Goal: Information Seeking & Learning: Find specific fact

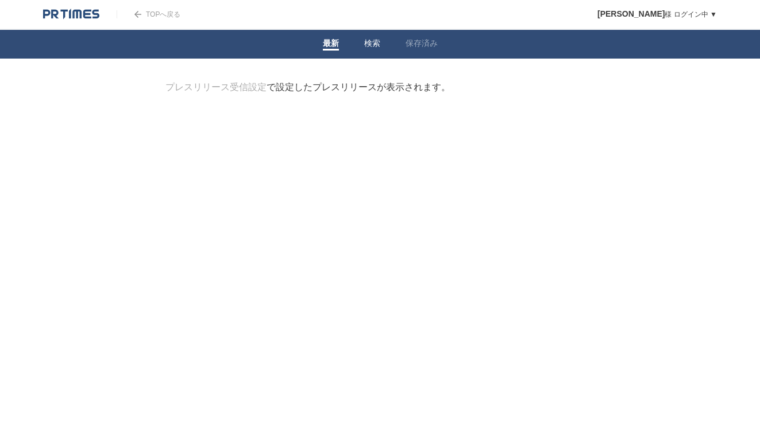
click at [375, 43] on link "検索" at bounding box center [372, 45] width 16 height 12
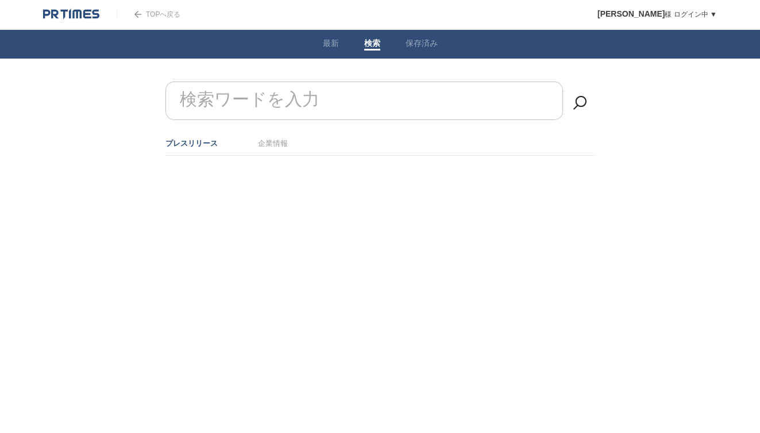
click at [245, 82] on form "検索ワードを入力" at bounding box center [381, 82] width 430 height 0
type input "w"
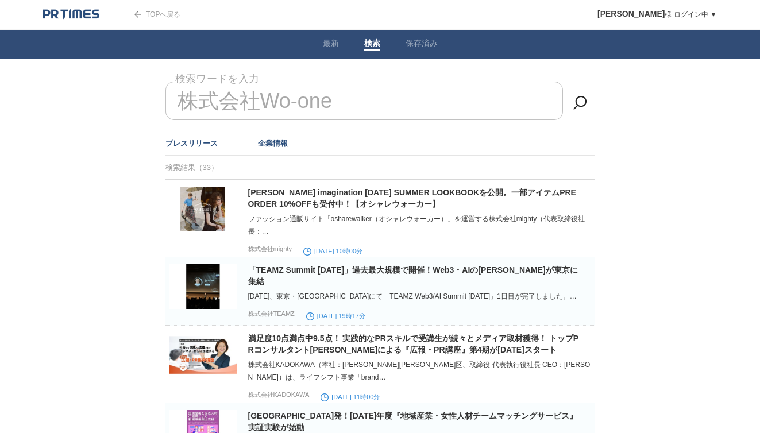
click at [275, 145] on link "企業情報" at bounding box center [273, 143] width 30 height 9
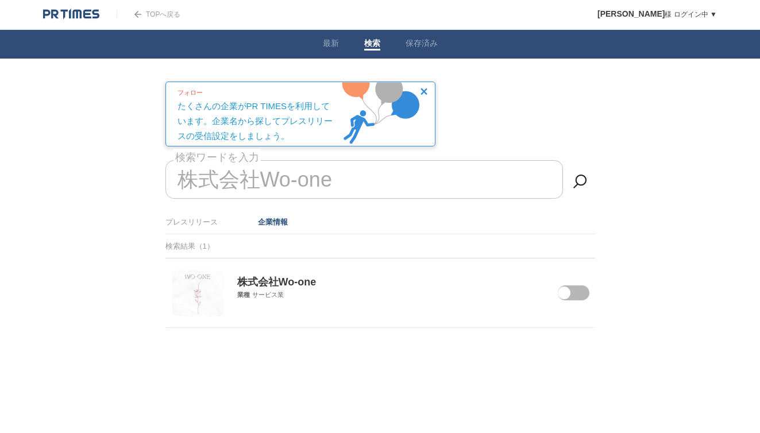
click at [285, 287] on p "株式会社Wo-one" at bounding box center [381, 274] width 430 height 30
click at [199, 276] on img at bounding box center [198, 294] width 52 height 46
click at [270, 179] on input "株式会社Wo-one" at bounding box center [365, 179] width 398 height 39
type input "株"
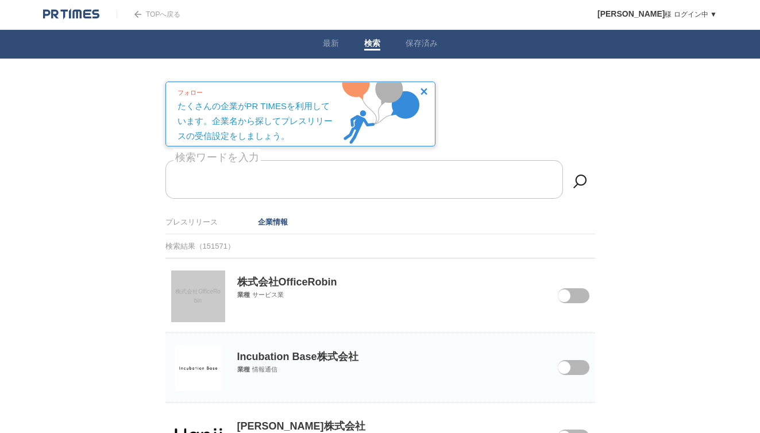
paste input "[PERSON_NAME]"
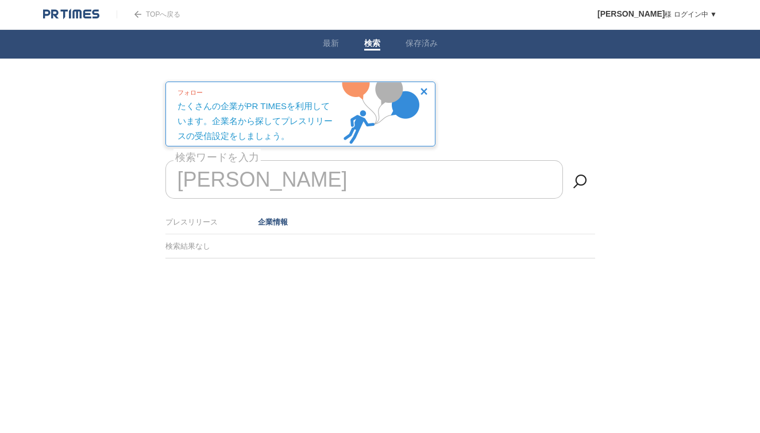
type input "笹"
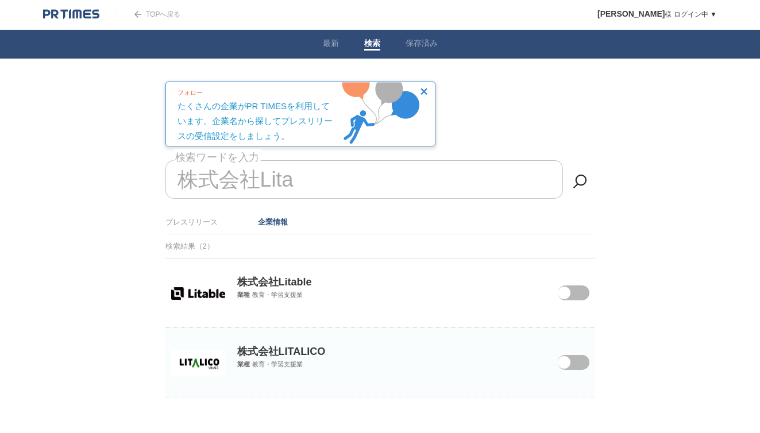
drag, startPoint x: 310, startPoint y: 179, endPoint x: 6, endPoint y: 167, distance: 304.9
click at [6, 167] on body "TOPへ戻る [PERSON_NAME] ログイン中 ▼ プレスリリース受信設定 フォロー 除外リスト アカウント設定 閲覧履歴 退会手続き PR TIMES…" at bounding box center [380, 227] width 760 height 455
type input "株"
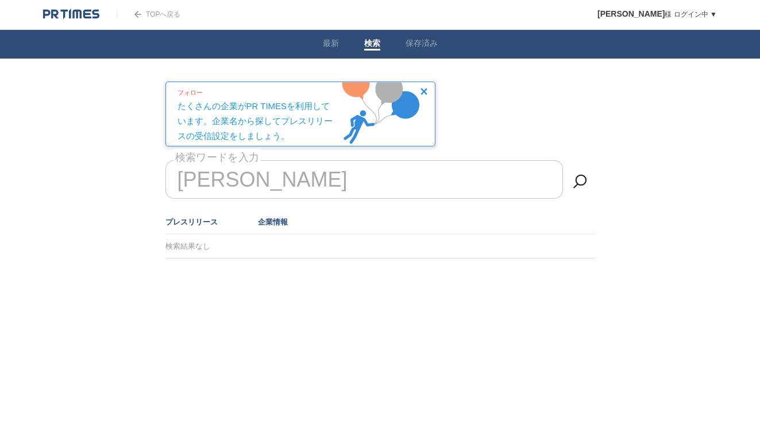
type input "[PERSON_NAME]"
click at [187, 218] on link "プレスリリース" at bounding box center [192, 222] width 52 height 9
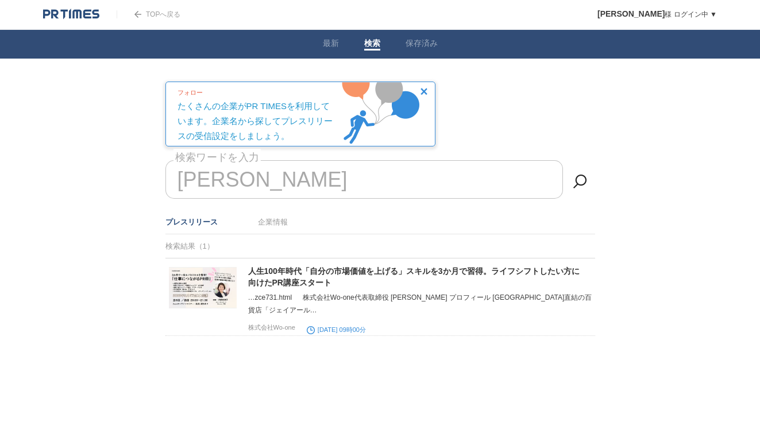
click at [163, 10] on link "TOPへ戻る" at bounding box center [149, 14] width 64 height 8
